Goal: Navigation & Orientation: Find specific page/section

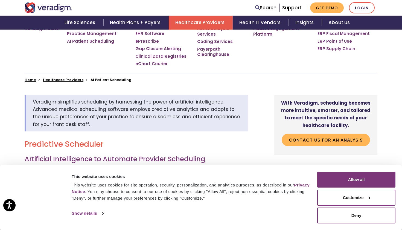
scroll to position [107, 0]
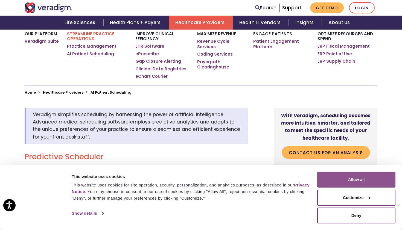
click at [354, 180] on button "Allow all" at bounding box center [356, 180] width 78 height 16
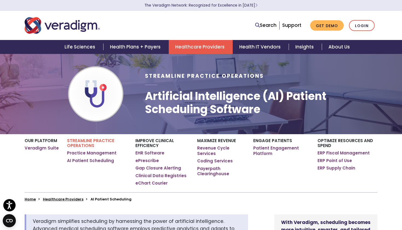
scroll to position [0, 0]
click at [77, 154] on link "Practice Management" at bounding box center [92, 152] width 50 height 5
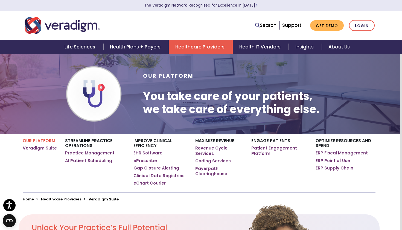
scroll to position [0, 2]
click at [258, 154] on link "Patient Engagement Platform" at bounding box center [280, 150] width 56 height 11
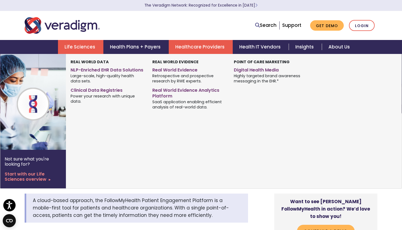
scroll to position [2, 0]
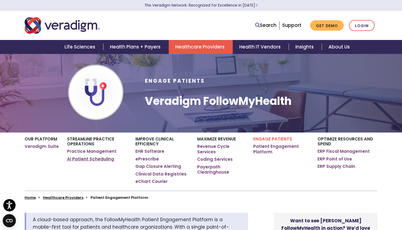
click at [94, 160] on link "AI Patient Scheduling" at bounding box center [90, 158] width 47 height 5
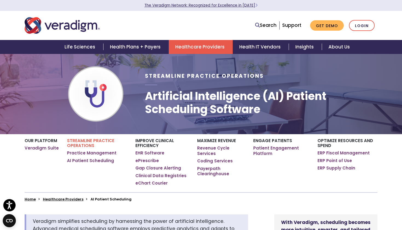
click at [203, 5] on link "The Veradigm Network: Recognized for Excellence in [DATE]" at bounding box center [201, 5] width 113 height 5
